Goal: Navigation & Orientation: Find specific page/section

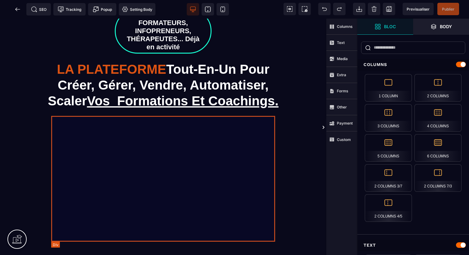
scroll to position [65, 0]
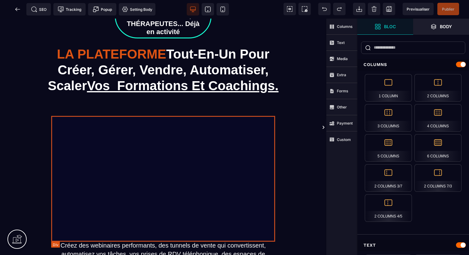
click at [189, 156] on div at bounding box center [163, 177] width 224 height 126
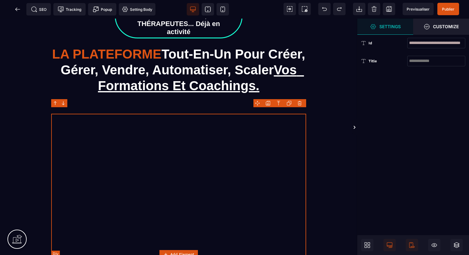
click at [189, 156] on div at bounding box center [178, 185] width 255 height 143
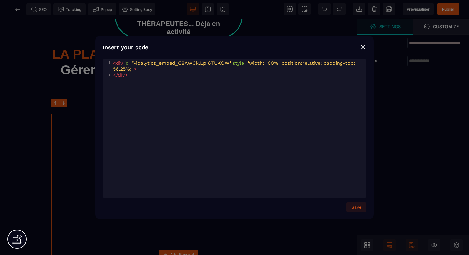
click at [52, 74] on div "Insert your code ⨯ xxxxxxxxxx 3 1 < div id = "vidalytics_embed_C8AWCklLpI6TUKOW…" at bounding box center [234, 127] width 469 height 255
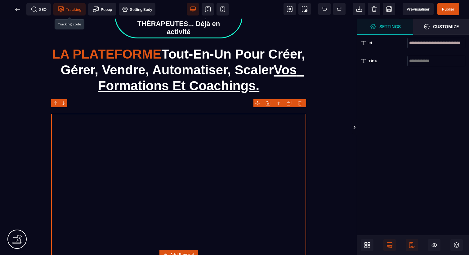
click at [80, 11] on span "Tracking" at bounding box center [70, 9] width 24 height 6
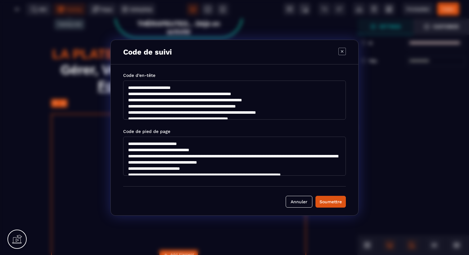
scroll to position [68, 0]
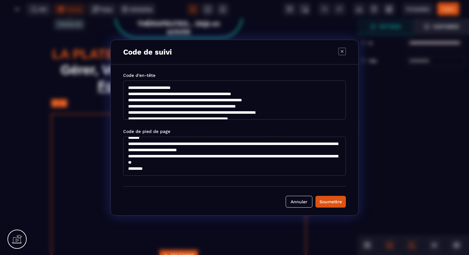
click at [343, 51] on icon "Modal window" at bounding box center [341, 51] width 7 height 7
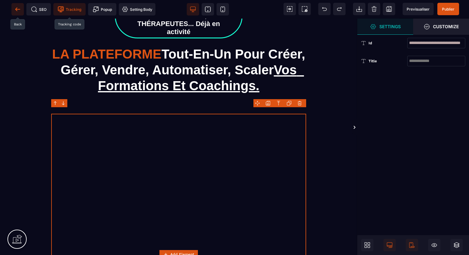
click at [17, 7] on icon at bounding box center [16, 8] width 2 height 3
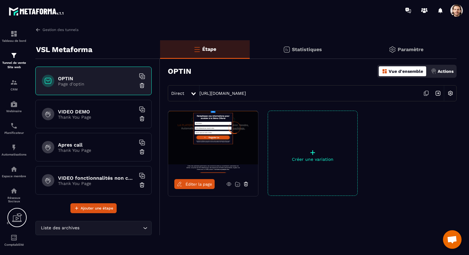
click at [453, 13] on div at bounding box center [234, 127] width 469 height 255
click at [456, 17] on div at bounding box center [271, 10] width 396 height 21
click at [456, 11] on span at bounding box center [456, 10] width 12 height 12
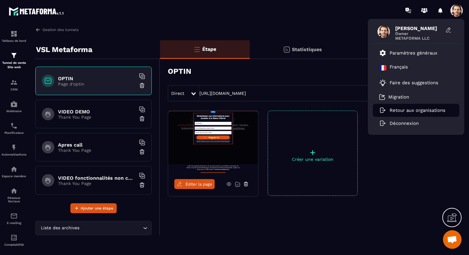
click at [408, 108] on p "Retour aux organisations" at bounding box center [417, 111] width 56 height 6
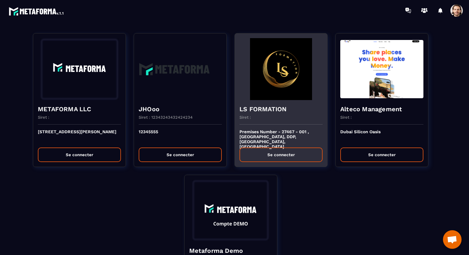
click at [258, 109] on h4 "LS FORMATION" at bounding box center [280, 109] width 83 height 9
click at [258, 109] on div at bounding box center [234, 127] width 469 height 255
